Goal: Find specific page/section: Find specific page/section

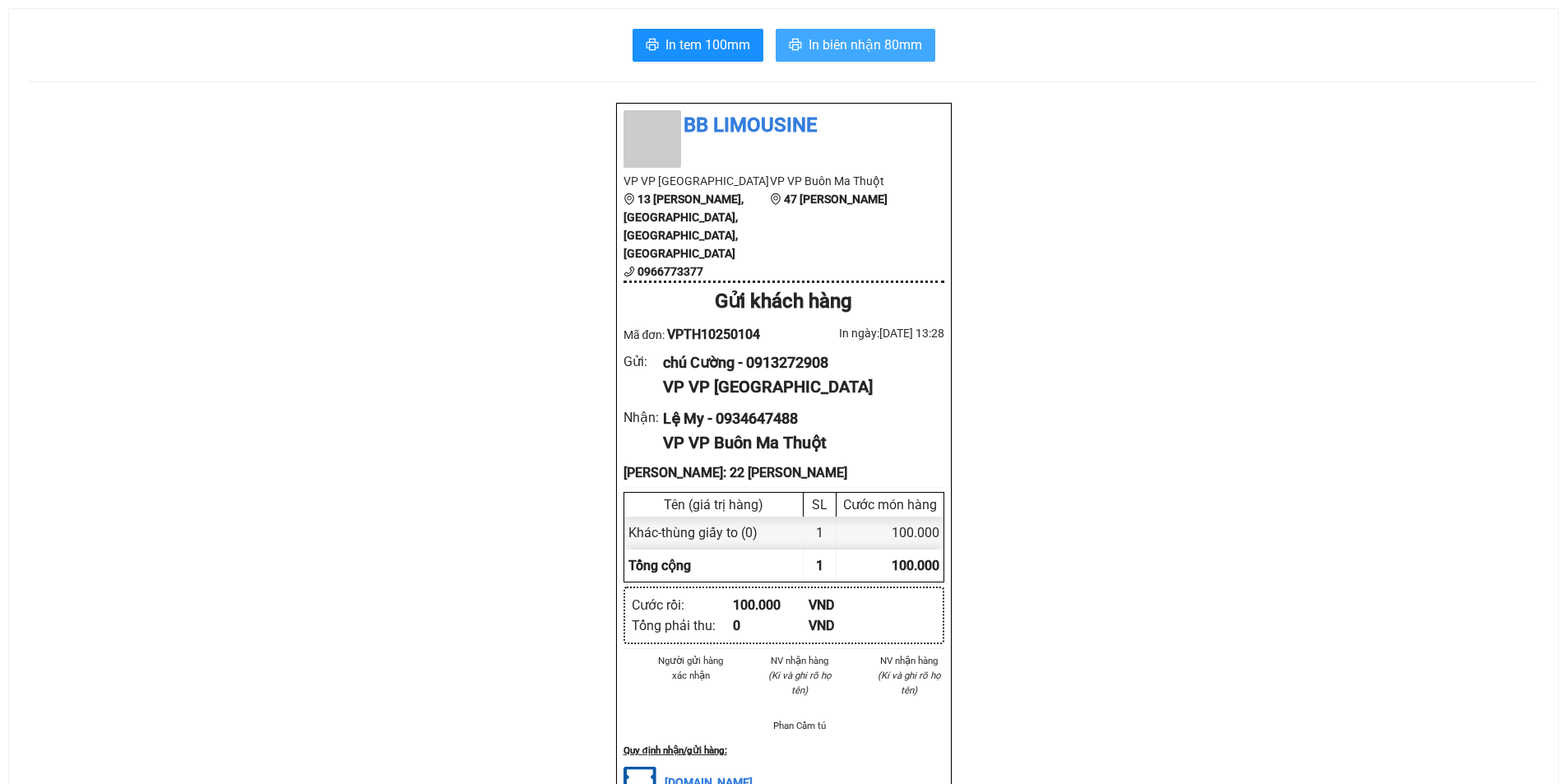
click at [850, 47] on span "In biên nhận 80mm" at bounding box center [866, 44] width 114 height 21
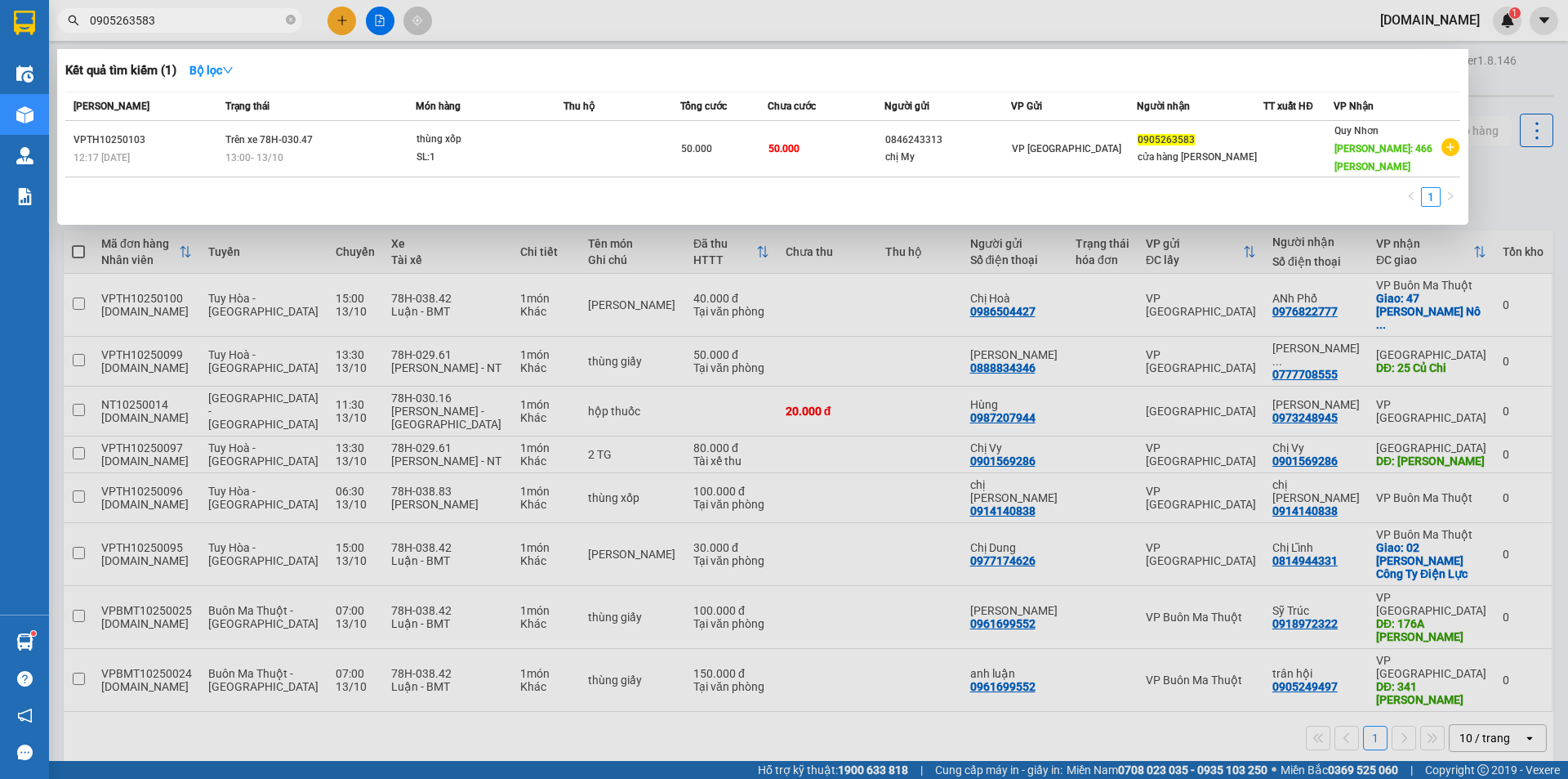
click at [1214, 27] on div at bounding box center [784, 390] width 1568 height 779
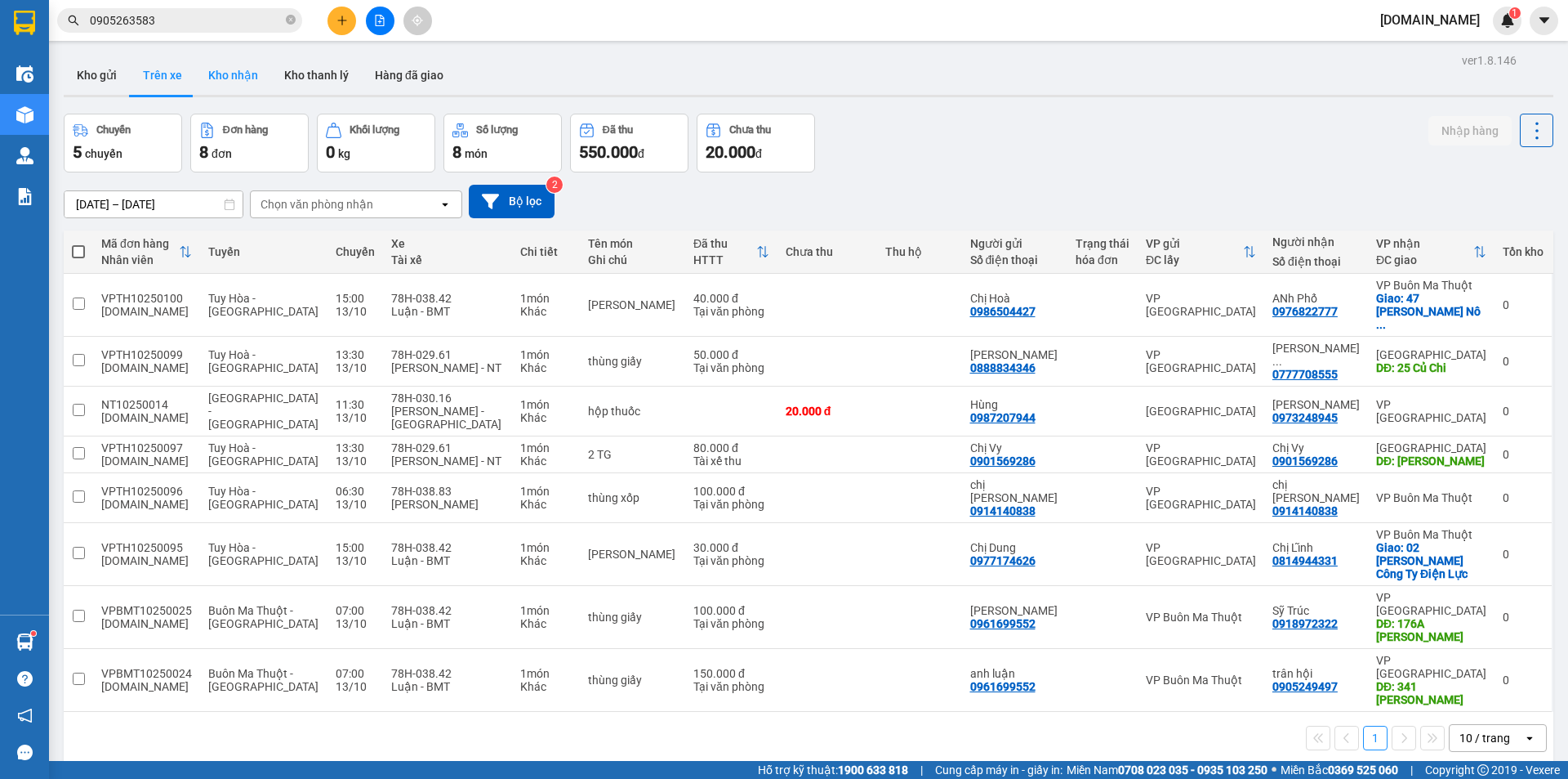
click at [221, 68] on button "Kho nhận" at bounding box center [234, 75] width 76 height 39
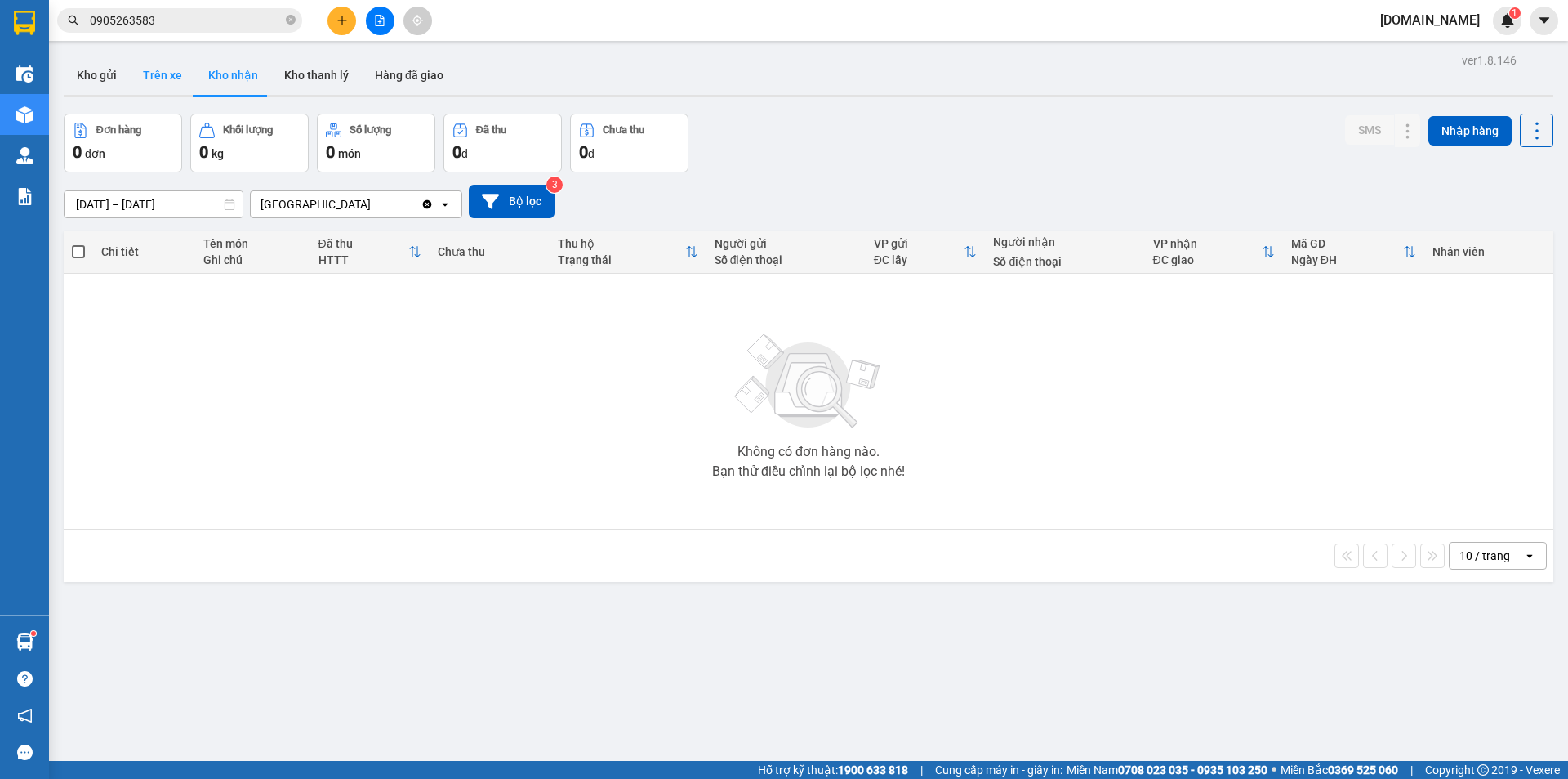
click at [155, 75] on button "Trên xe" at bounding box center [162, 75] width 65 height 39
